Goal: Navigation & Orientation: Find specific page/section

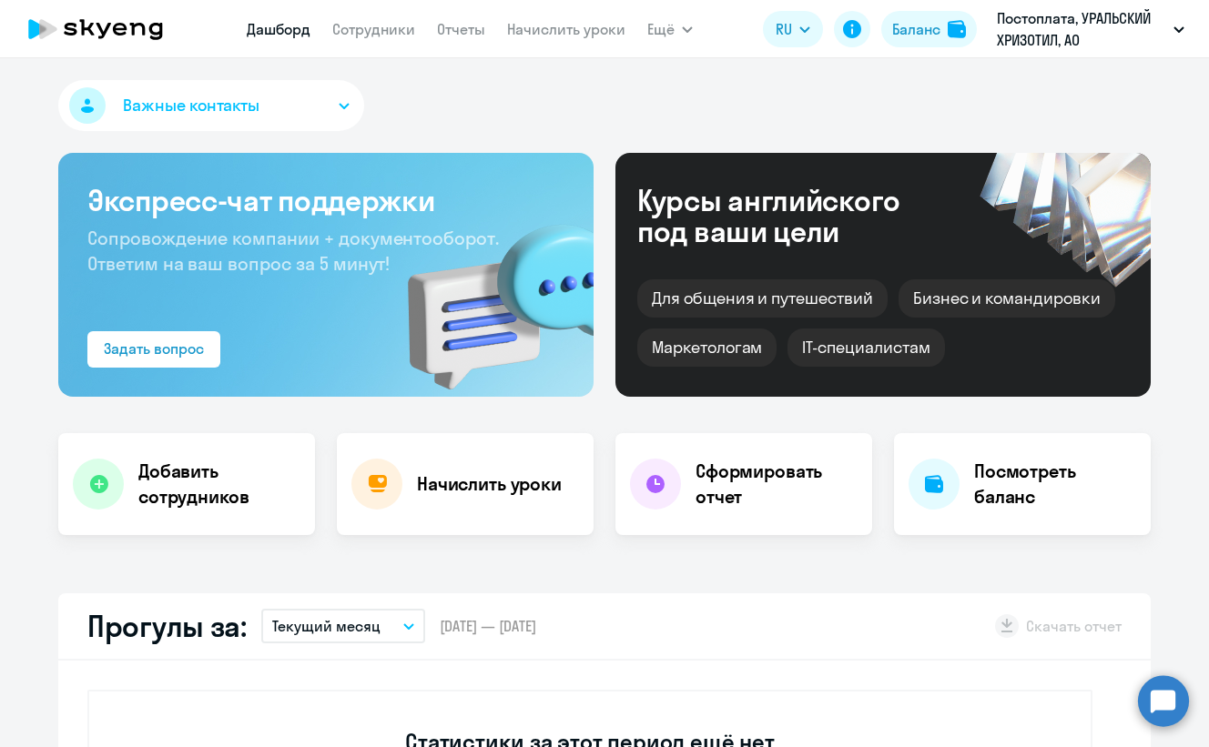
click at [1166, 701] on circle at bounding box center [1163, 700] width 51 height 51
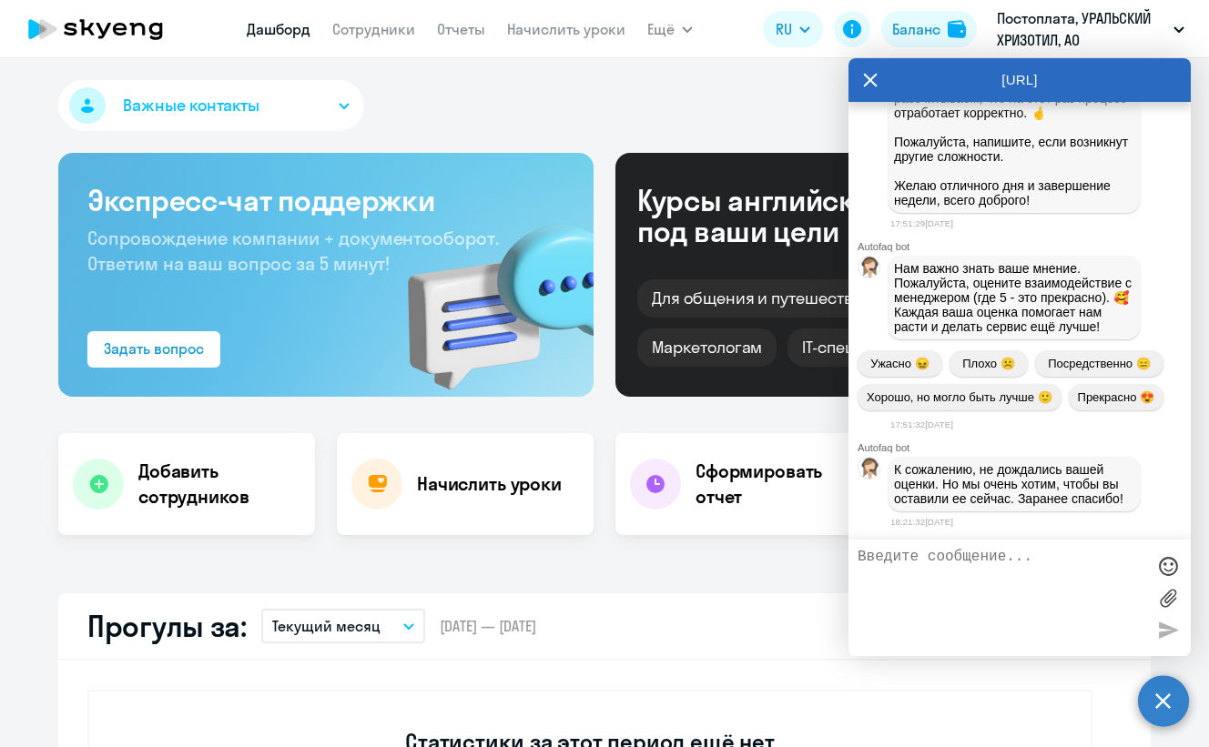
select select "30"
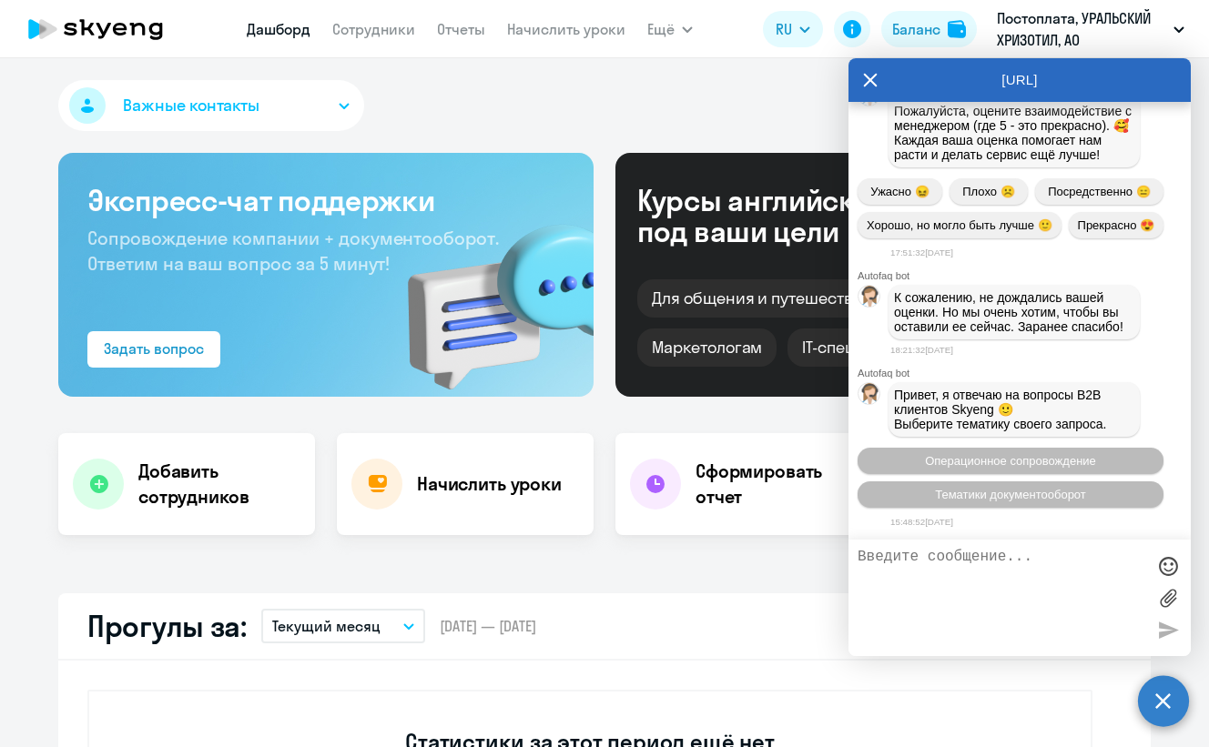
scroll to position [37990, 0]
click at [873, 79] on icon at bounding box center [870, 80] width 15 height 44
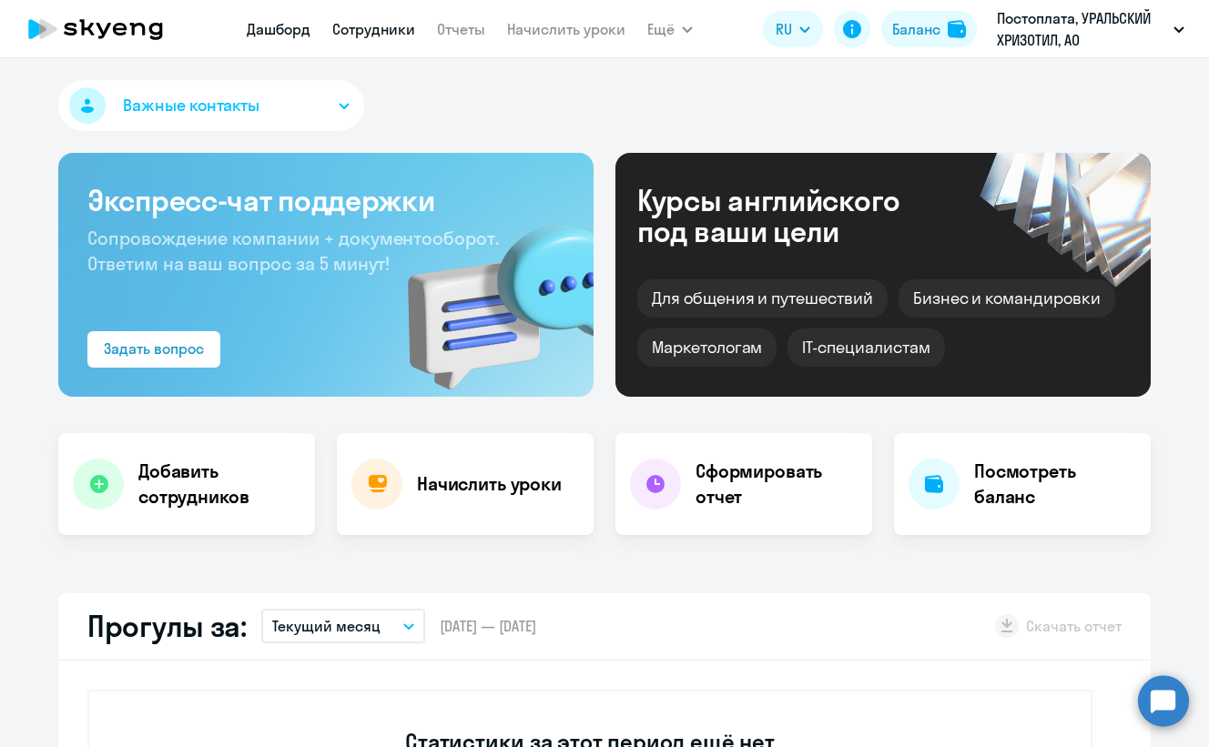
click at [365, 34] on link "Сотрудники" at bounding box center [373, 29] width 83 height 18
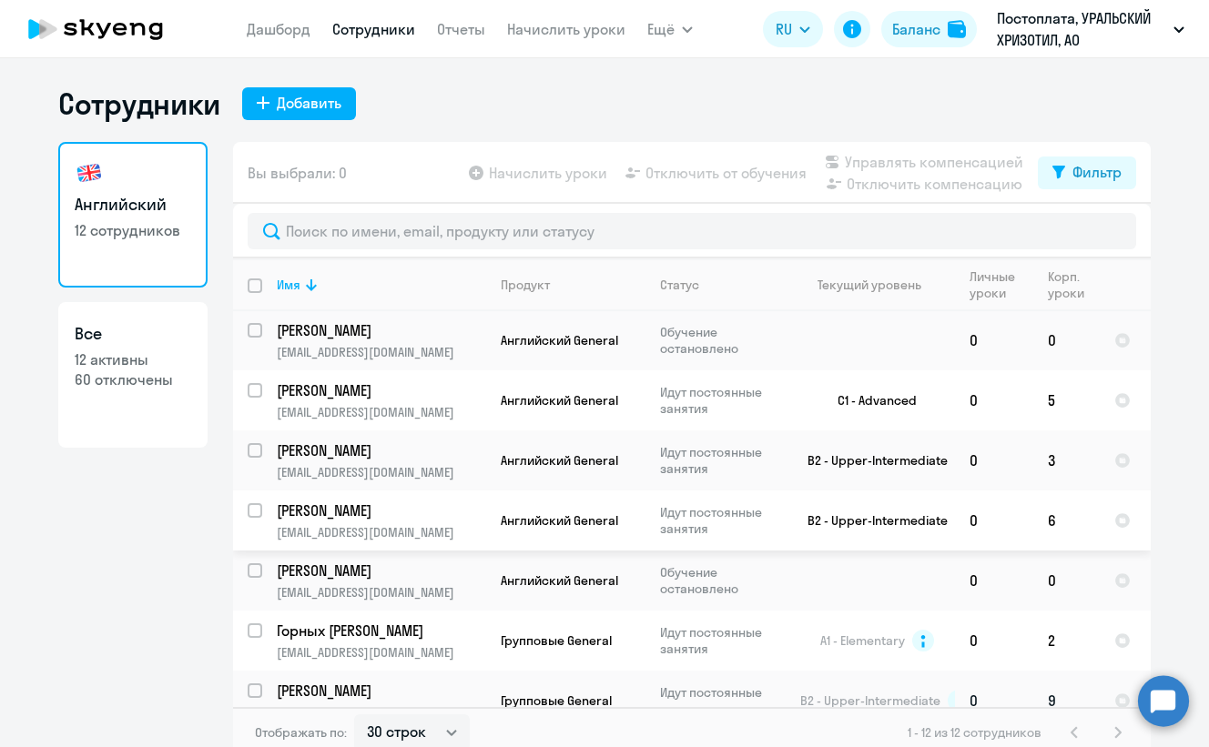
scroll to position [325, 0]
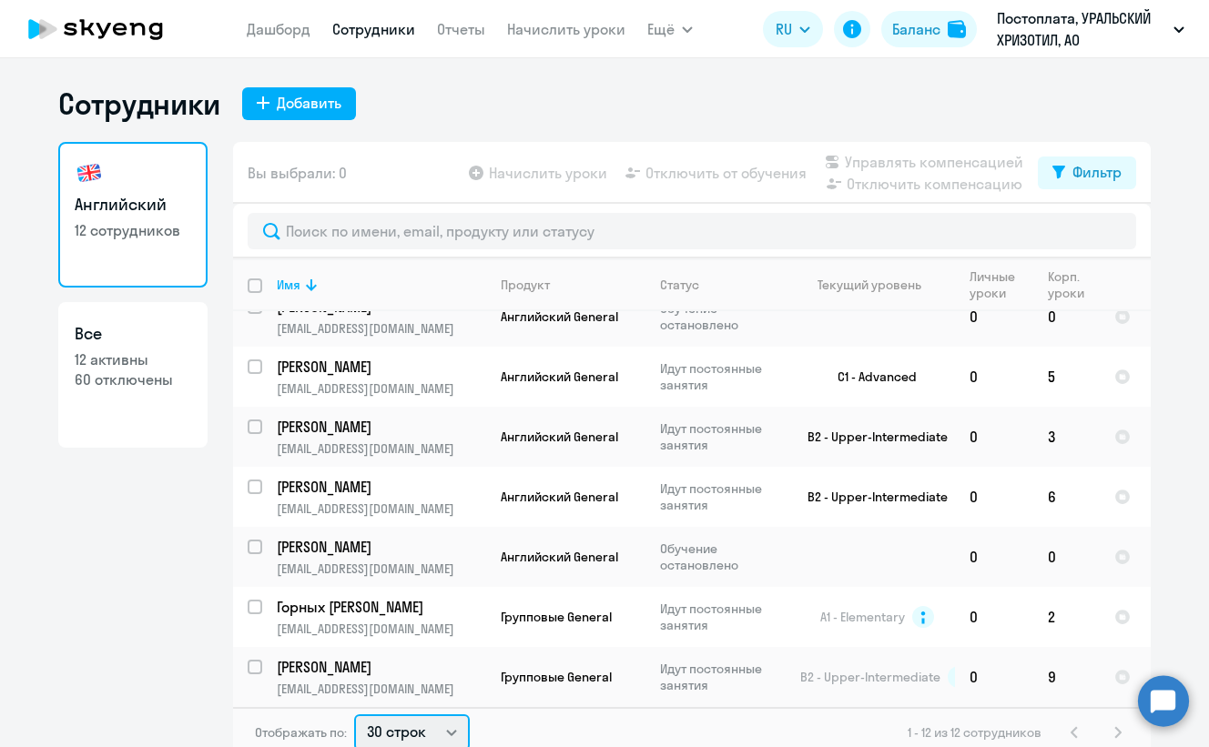
click at [409, 731] on select "30 строк 50 строк 100 строк" at bounding box center [412, 733] width 116 height 36
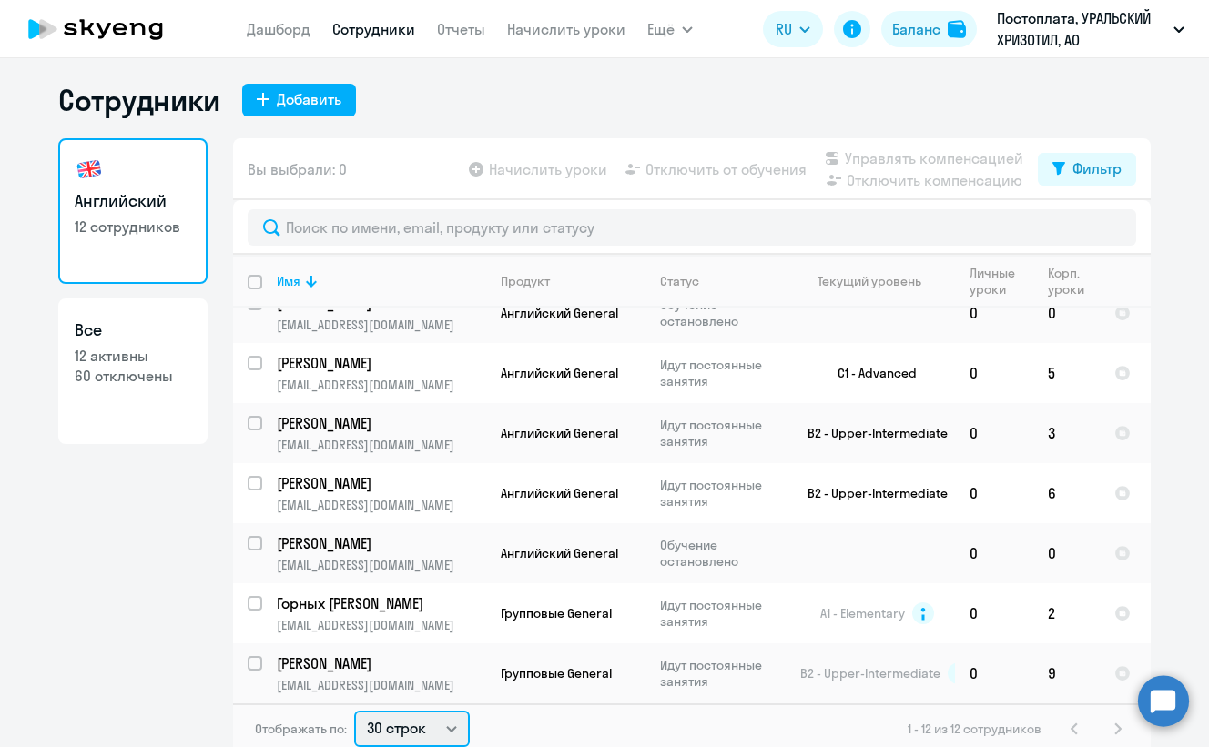
select select "100"
click at [354, 711] on select "30 строк 50 строк 100 строк" at bounding box center [412, 729] width 116 height 36
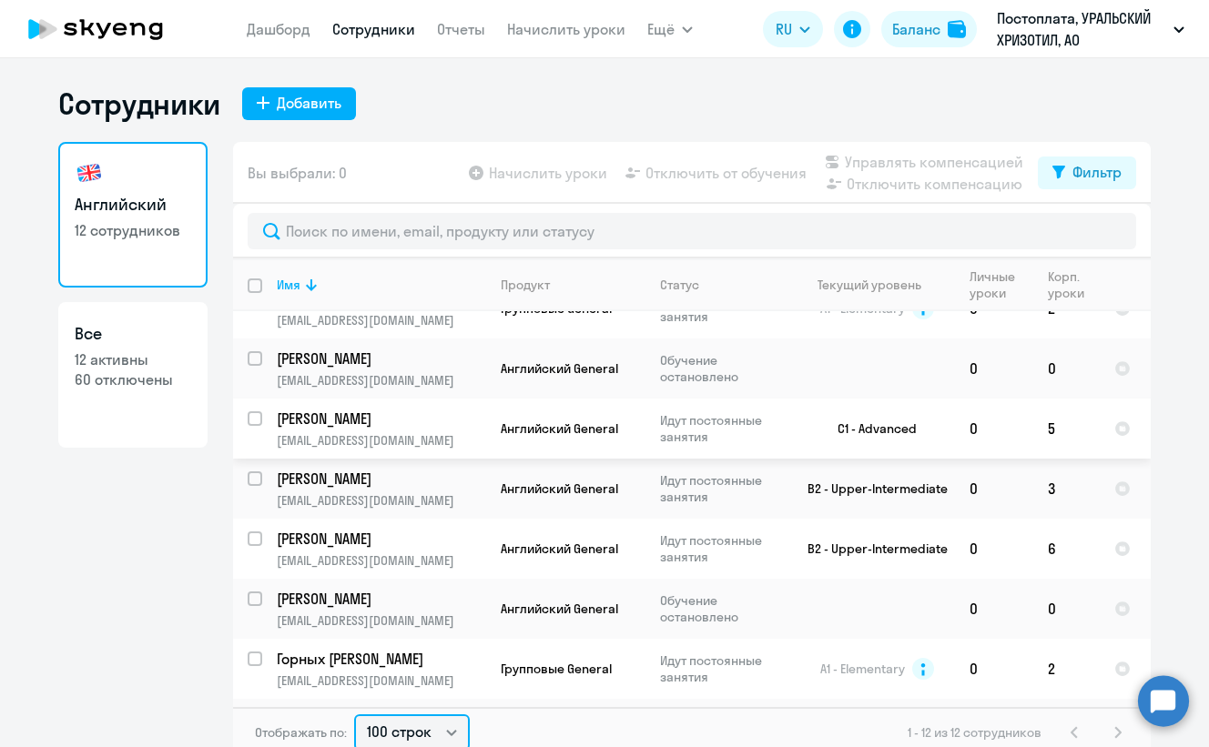
scroll to position [325, 0]
